Goal: Information Seeking & Learning: Learn about a topic

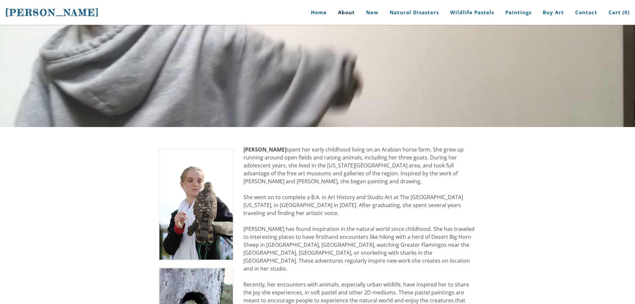
drag, startPoint x: 244, startPoint y: 21, endPoint x: 279, endPoint y: 24, distance: 35.9
drag, startPoint x: 243, startPoint y: 23, endPoint x: 268, endPoint y: 20, distance: 24.6
drag, startPoint x: 244, startPoint y: 22, endPoint x: 270, endPoint y: 21, distance: 25.8
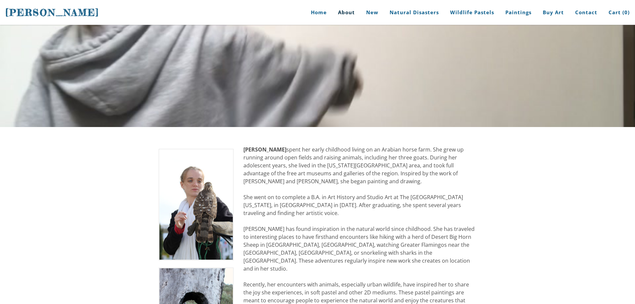
click at [270, 146] on strong "[PERSON_NAME]" at bounding box center [264, 149] width 43 height 7
drag, startPoint x: 290, startPoint y: 23, endPoint x: 334, endPoint y: 28, distance: 44.2
drag, startPoint x: 422, startPoint y: 30, endPoint x: 358, endPoint y: 25, distance: 64.3
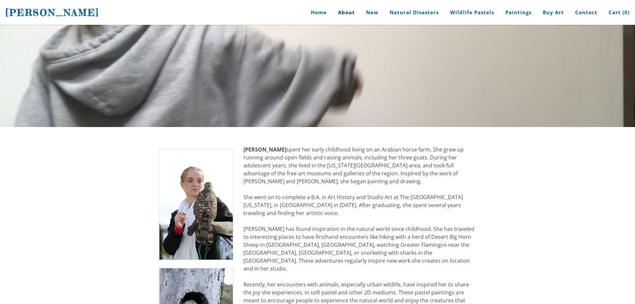
drag, startPoint x: 244, startPoint y: 32, endPoint x: 279, endPoint y: 142, distance: 115.6
drag, startPoint x: 240, startPoint y: 144, endPoint x: 341, endPoint y: 185, distance: 108.5
drag, startPoint x: 244, startPoint y: 100, endPoint x: 294, endPoint y: 138, distance: 62.8
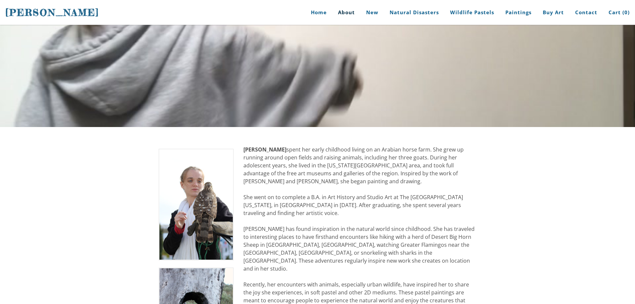
drag, startPoint x: 251, startPoint y: 73, endPoint x: 297, endPoint y: 159, distance: 97.4
drag, startPoint x: 197, startPoint y: 69, endPoint x: 243, endPoint y: 118, distance: 66.9
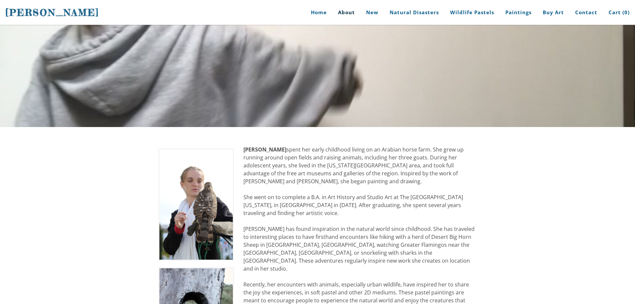
click at [224, 149] on img at bounding box center [196, 204] width 75 height 111
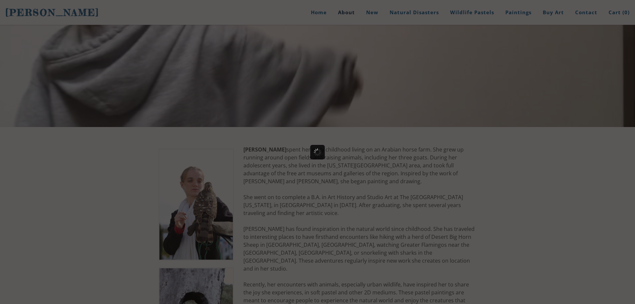
click at [256, 99] on div at bounding box center [317, 152] width 635 height 304
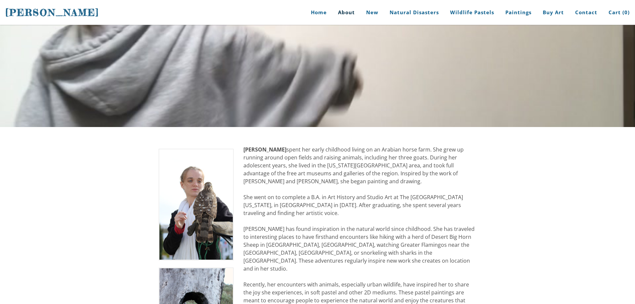
click at [213, 149] on img at bounding box center [196, 204] width 75 height 111
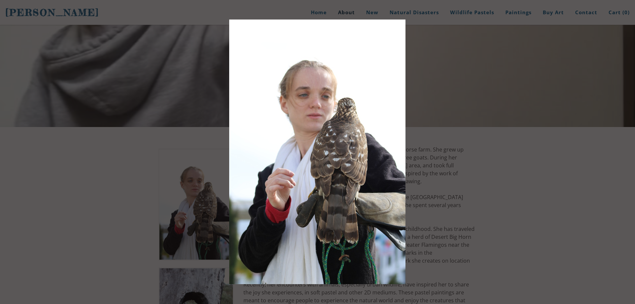
click at [216, 96] on div at bounding box center [317, 152] width 635 height 304
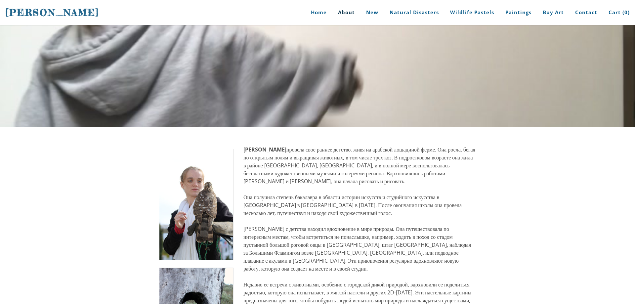
drag, startPoint x: 381, startPoint y: 28, endPoint x: 410, endPoint y: 48, distance: 35.1
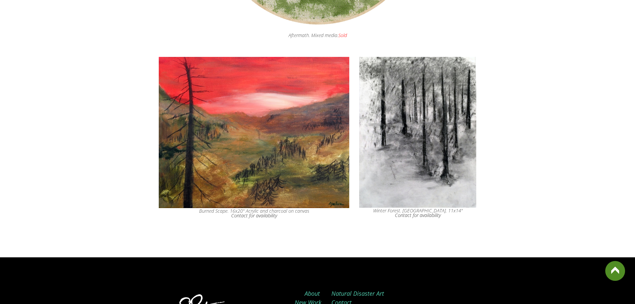
scroll to position [3139, 0]
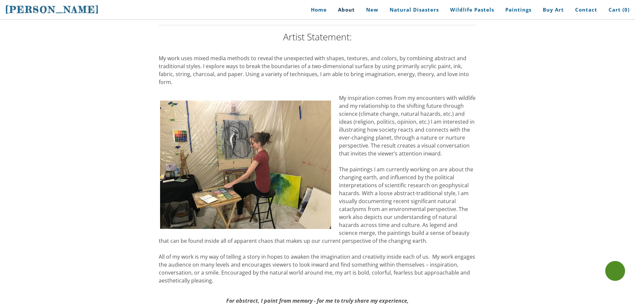
scroll to position [408, 0]
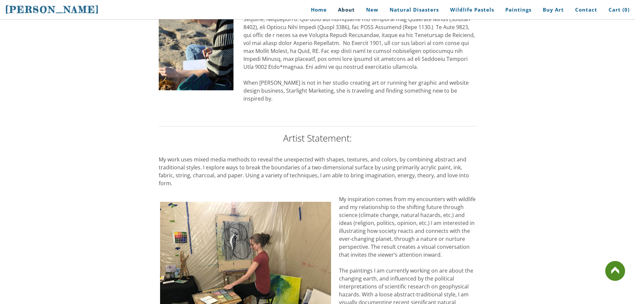
click at [270, 200] on img at bounding box center [246, 265] width 174 height 131
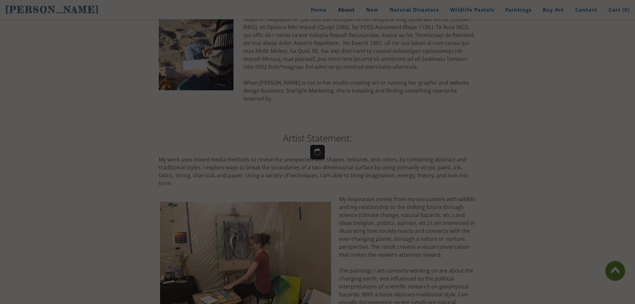
click at [270, 113] on div at bounding box center [317, 152] width 635 height 304
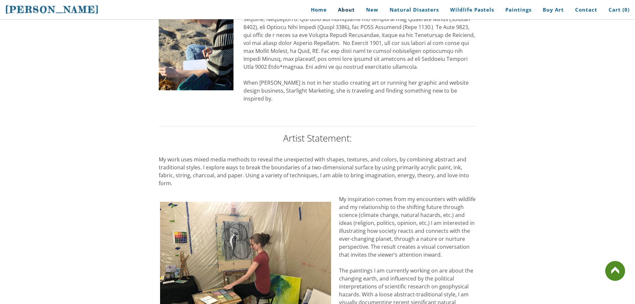
click at [270, 200] on img at bounding box center [246, 265] width 174 height 131
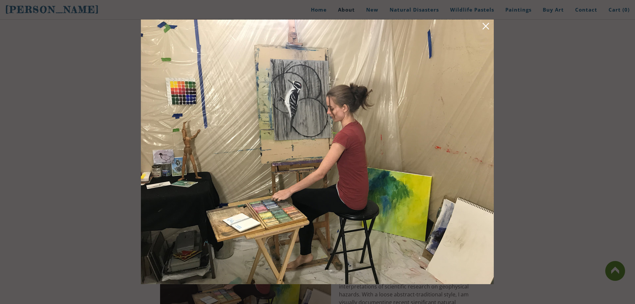
click at [489, 26] on link at bounding box center [485, 27] width 9 height 10
